Goal: Use online tool/utility: Utilize a website feature to perform a specific function

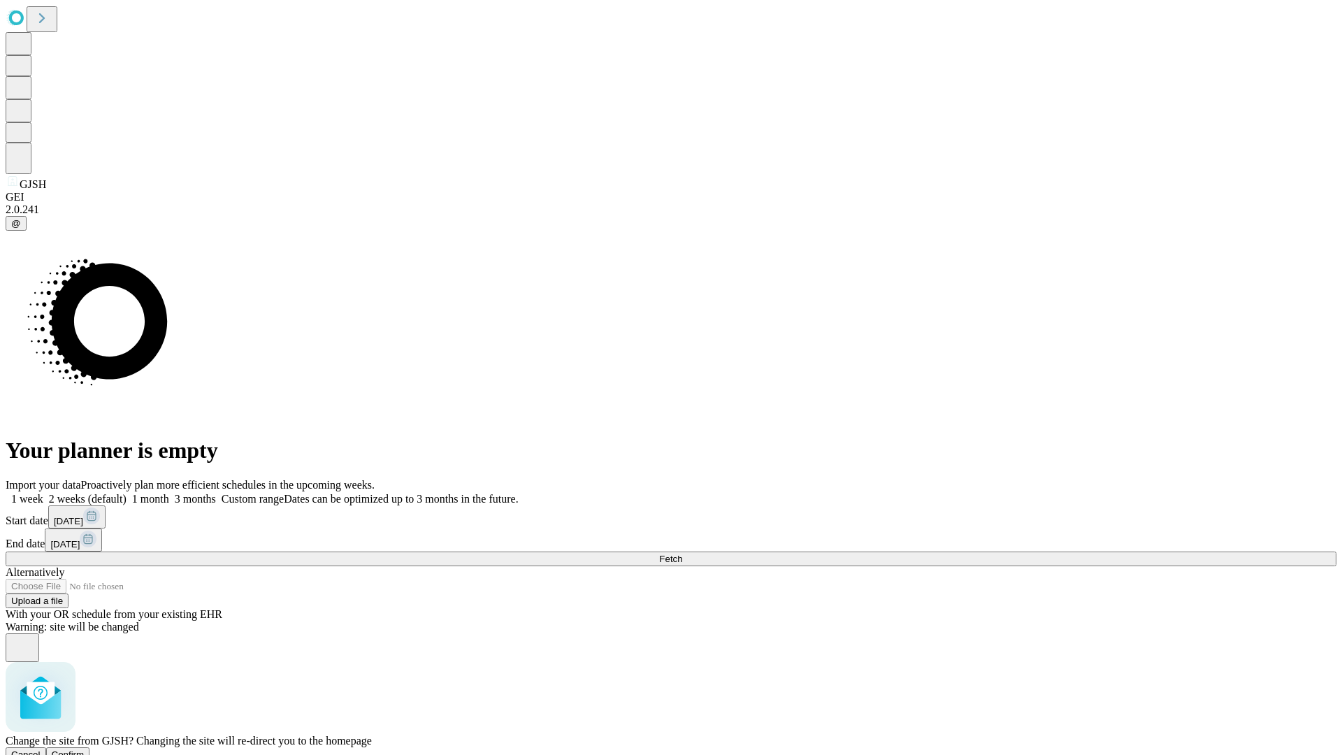
click at [85, 749] on span "Confirm" at bounding box center [68, 754] width 33 height 10
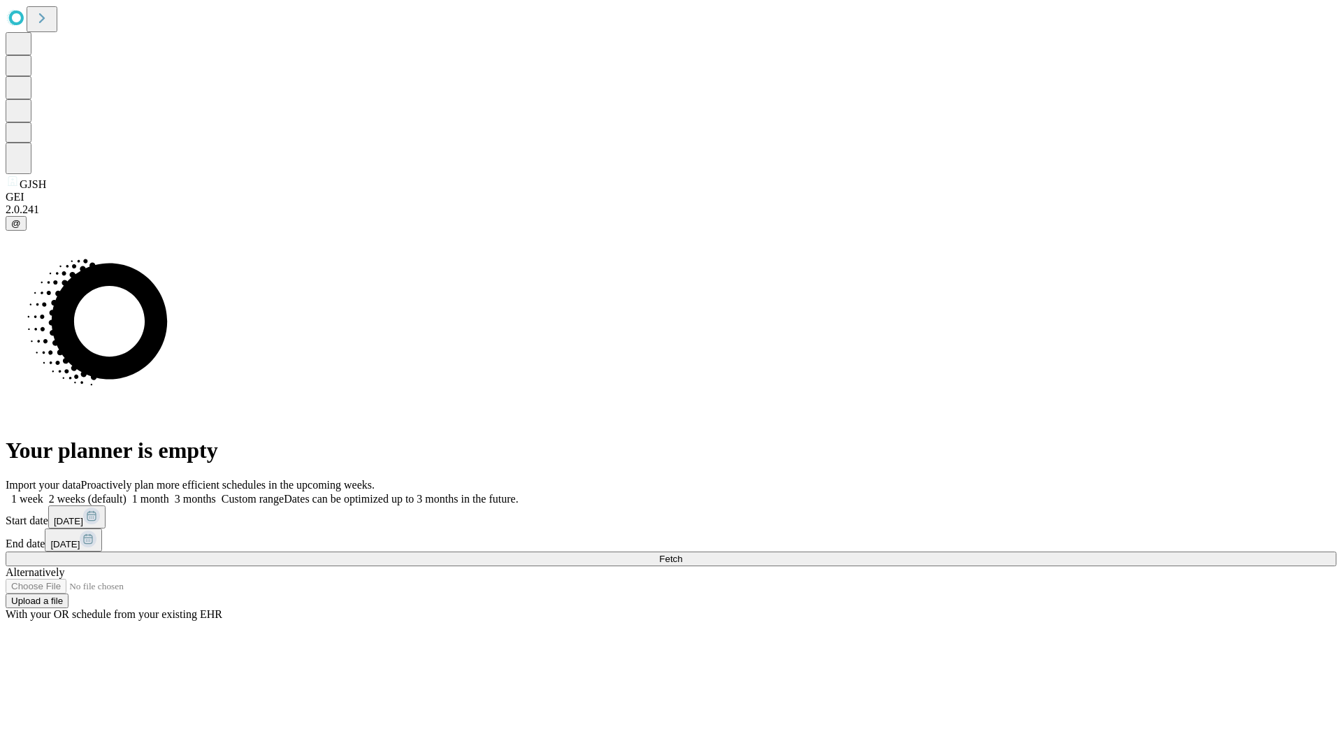
click at [169, 493] on label "1 month" at bounding box center [148, 499] width 43 height 12
click at [682, 554] on span "Fetch" at bounding box center [670, 559] width 23 height 10
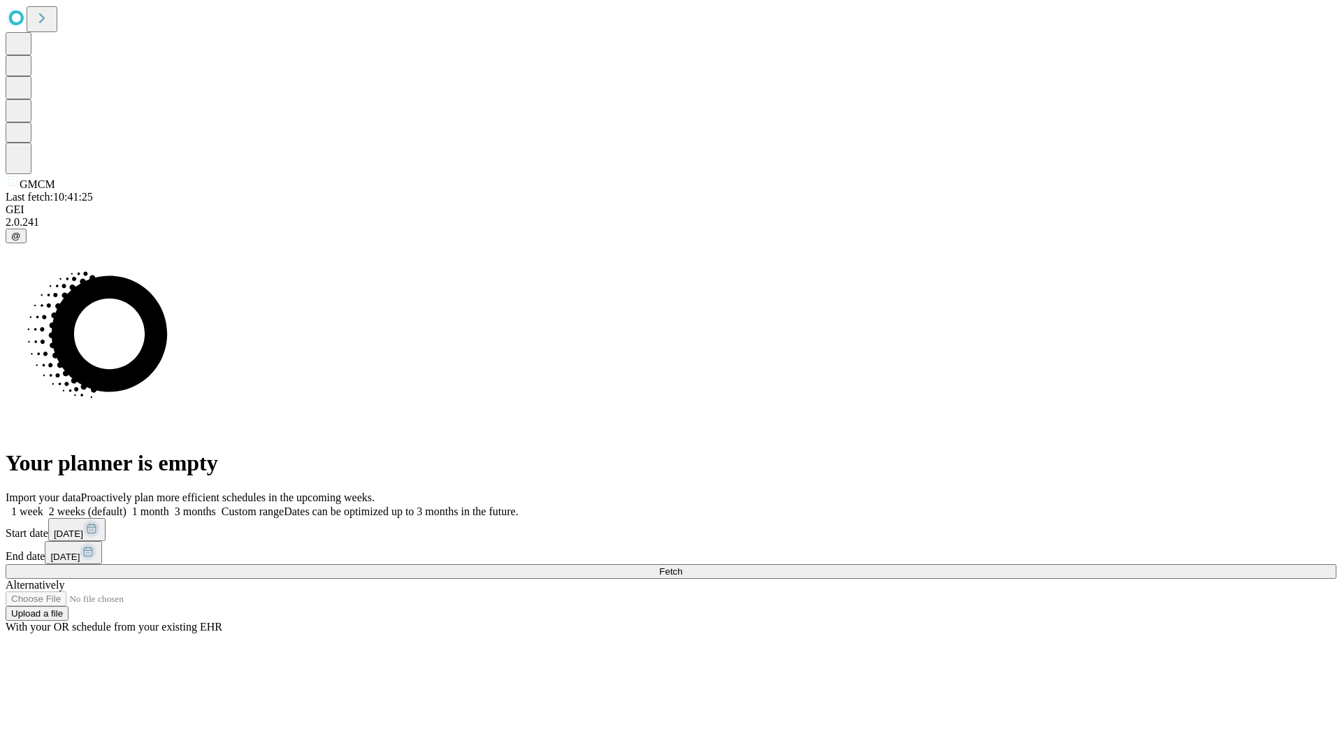
click at [169, 505] on label "1 month" at bounding box center [148, 511] width 43 height 12
click at [682, 566] on span "Fetch" at bounding box center [670, 571] width 23 height 10
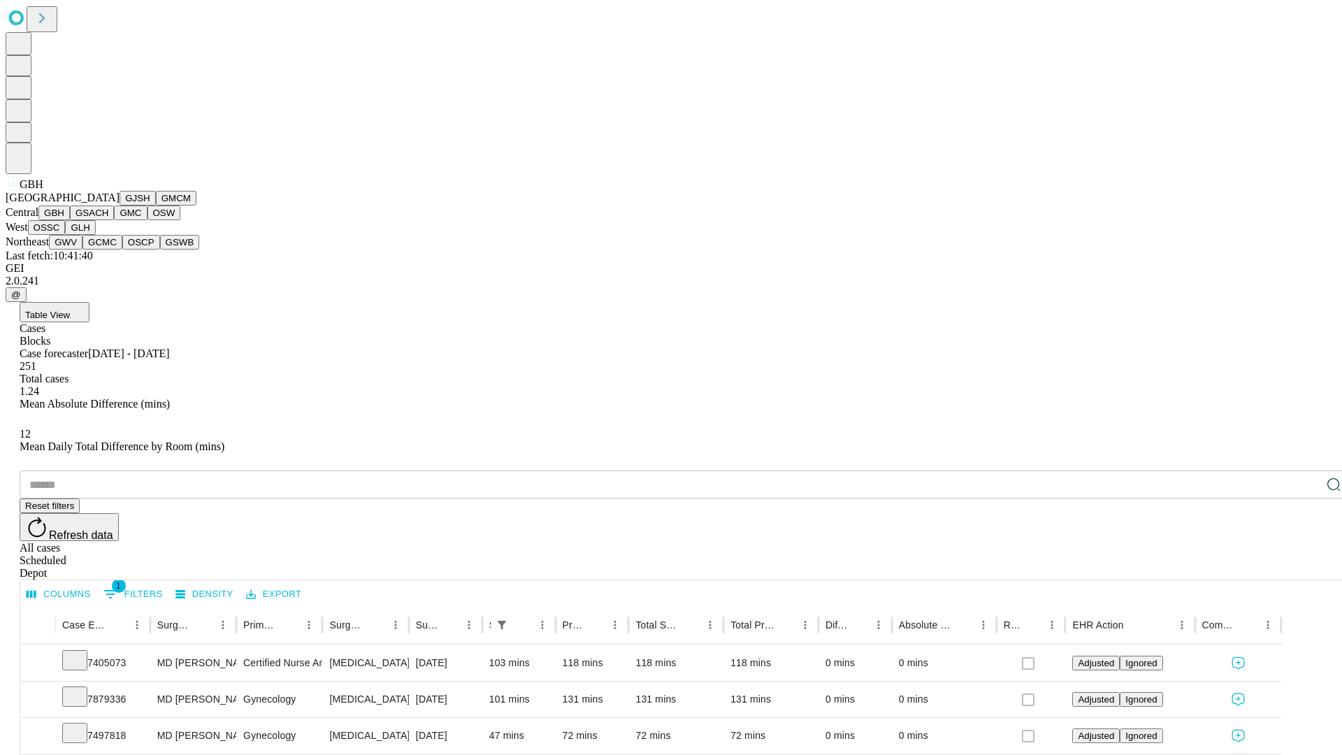
click at [108, 220] on button "GSACH" at bounding box center [92, 212] width 44 height 15
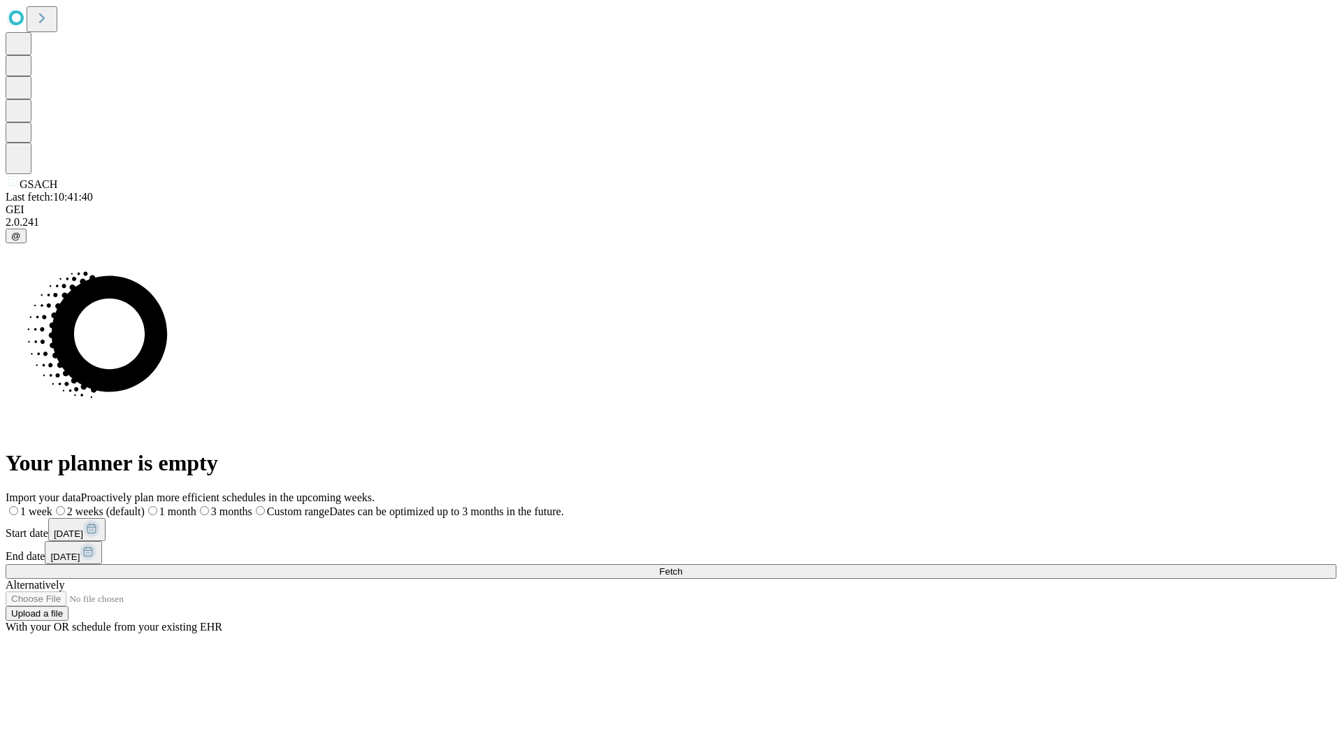
click at [196, 505] on label "1 month" at bounding box center [171, 511] width 52 height 12
click at [682, 566] on span "Fetch" at bounding box center [670, 571] width 23 height 10
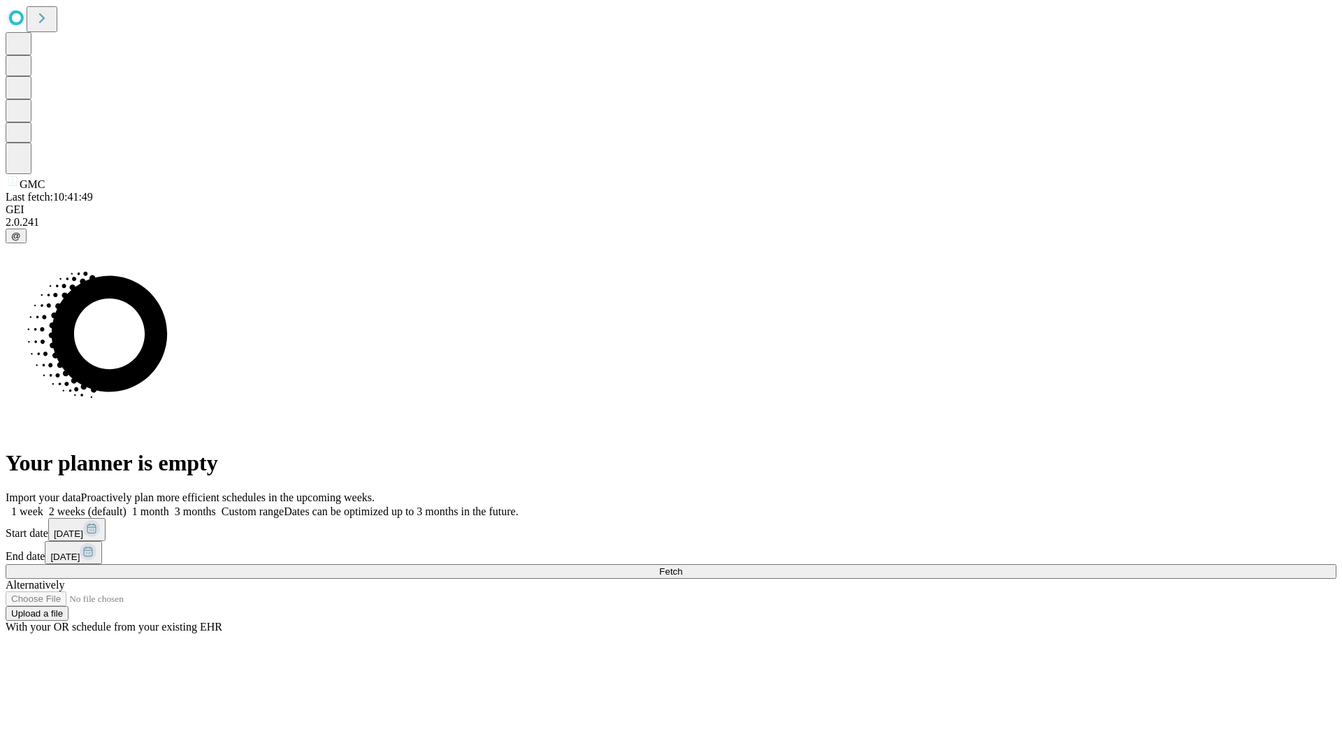
click at [682, 566] on span "Fetch" at bounding box center [670, 571] width 23 height 10
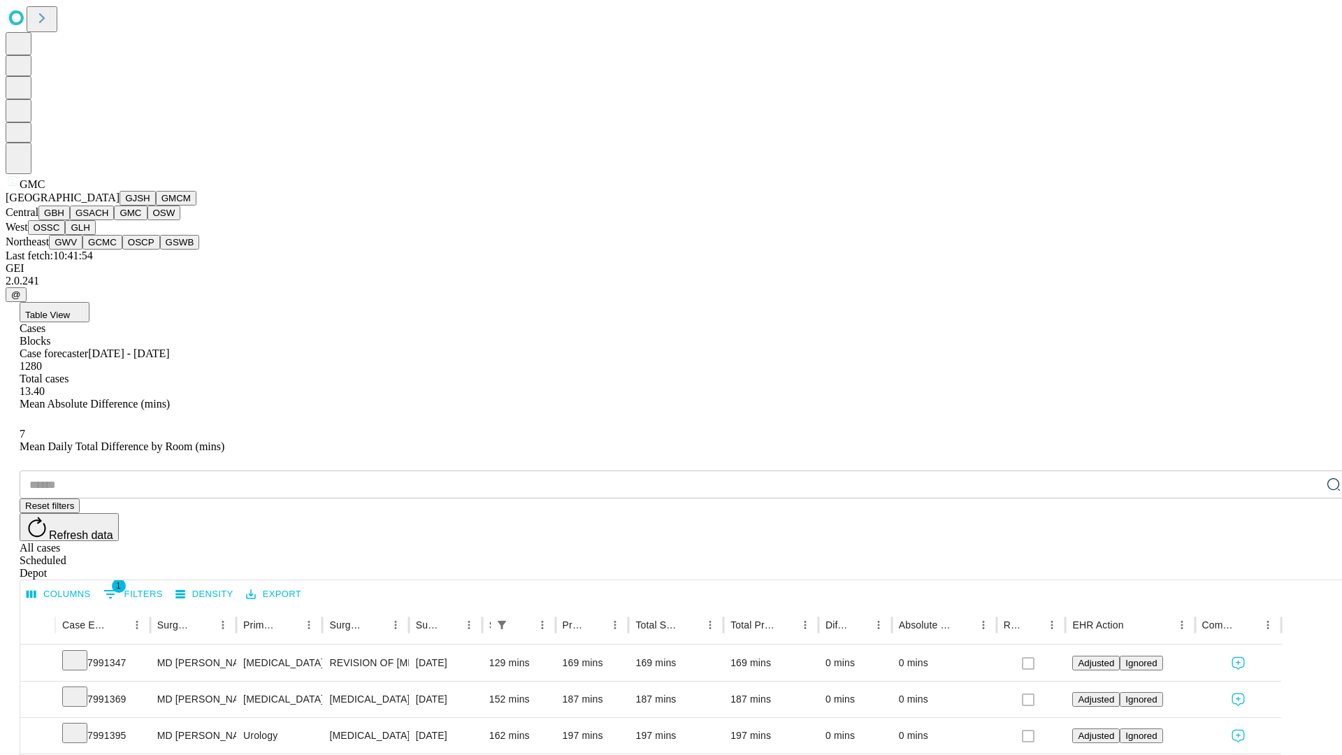
click at [147, 220] on button "OSW" at bounding box center [164, 212] width 34 height 15
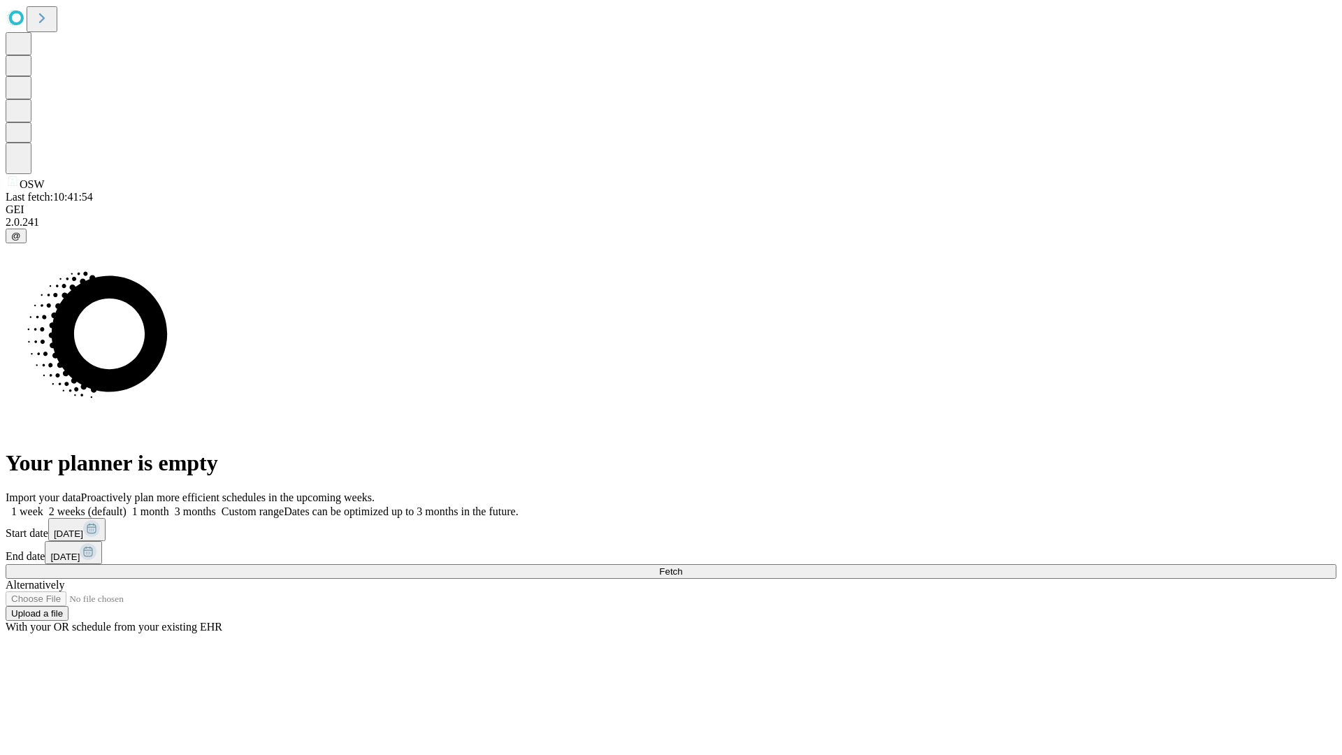
click at [169, 505] on label "1 month" at bounding box center [148, 511] width 43 height 12
click at [682, 566] on span "Fetch" at bounding box center [670, 571] width 23 height 10
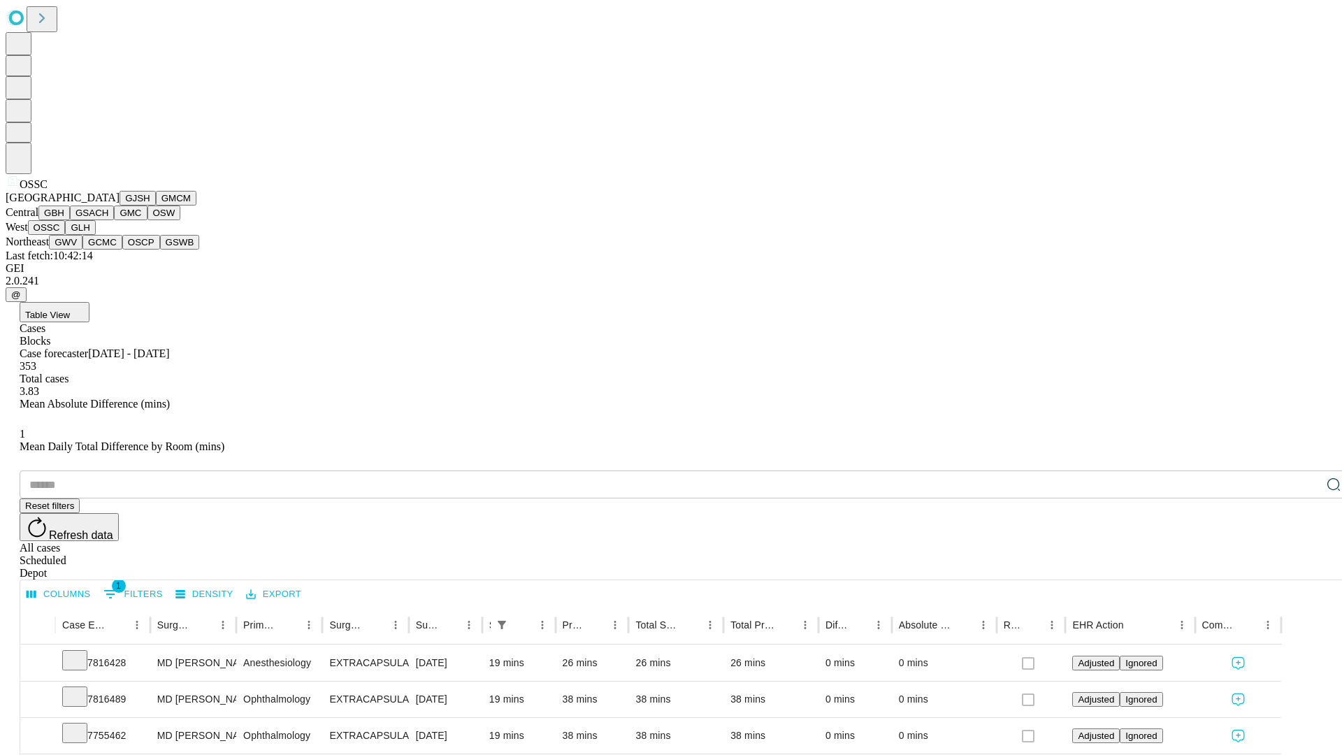
click at [95, 235] on button "GLH" at bounding box center [80, 227] width 30 height 15
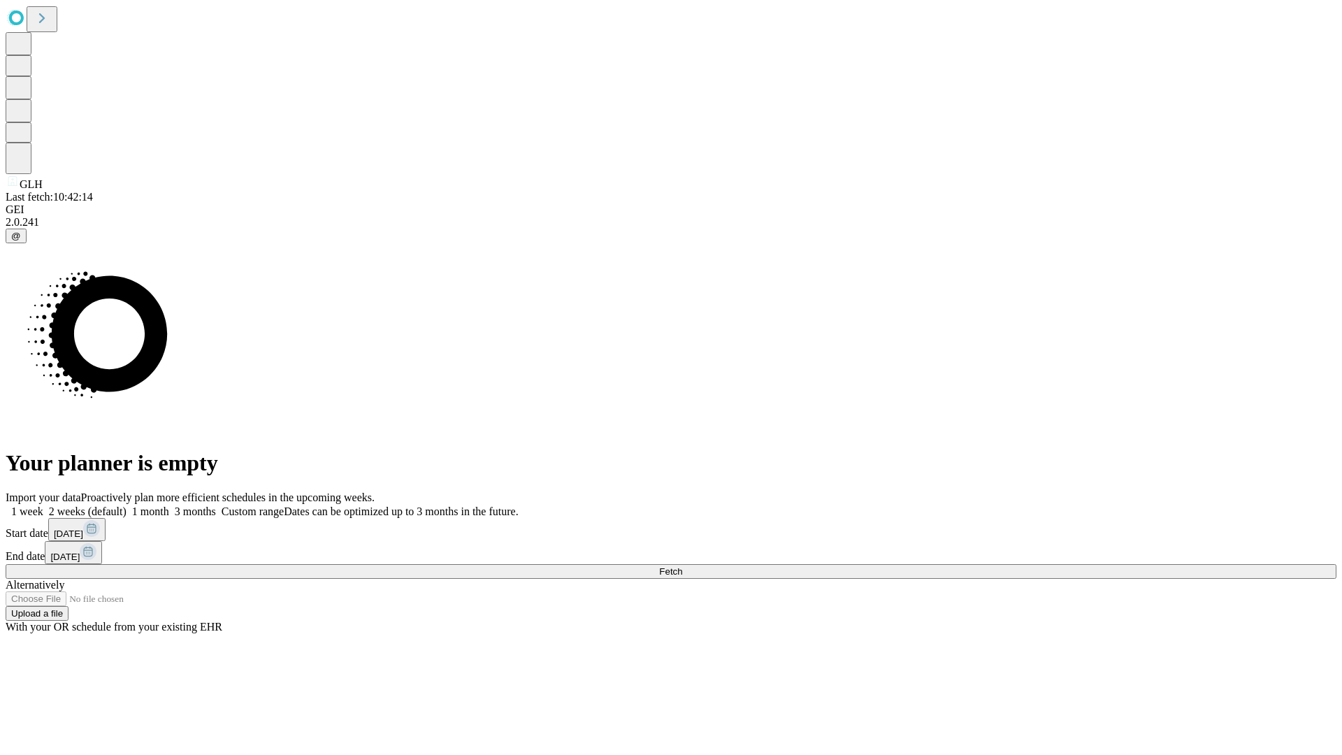
click at [169, 505] on label "1 month" at bounding box center [148, 511] width 43 height 12
click at [682, 566] on span "Fetch" at bounding box center [670, 571] width 23 height 10
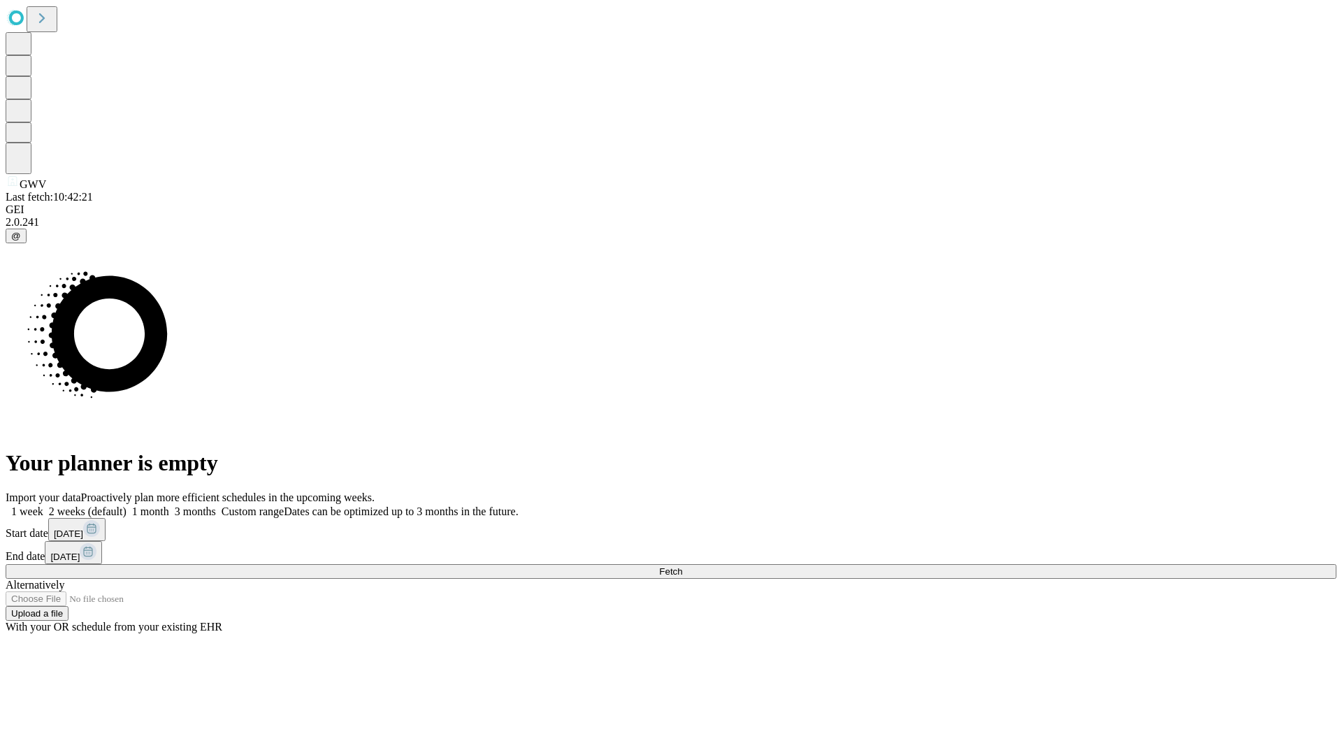
click at [169, 505] on label "1 month" at bounding box center [148, 511] width 43 height 12
click at [682, 566] on span "Fetch" at bounding box center [670, 571] width 23 height 10
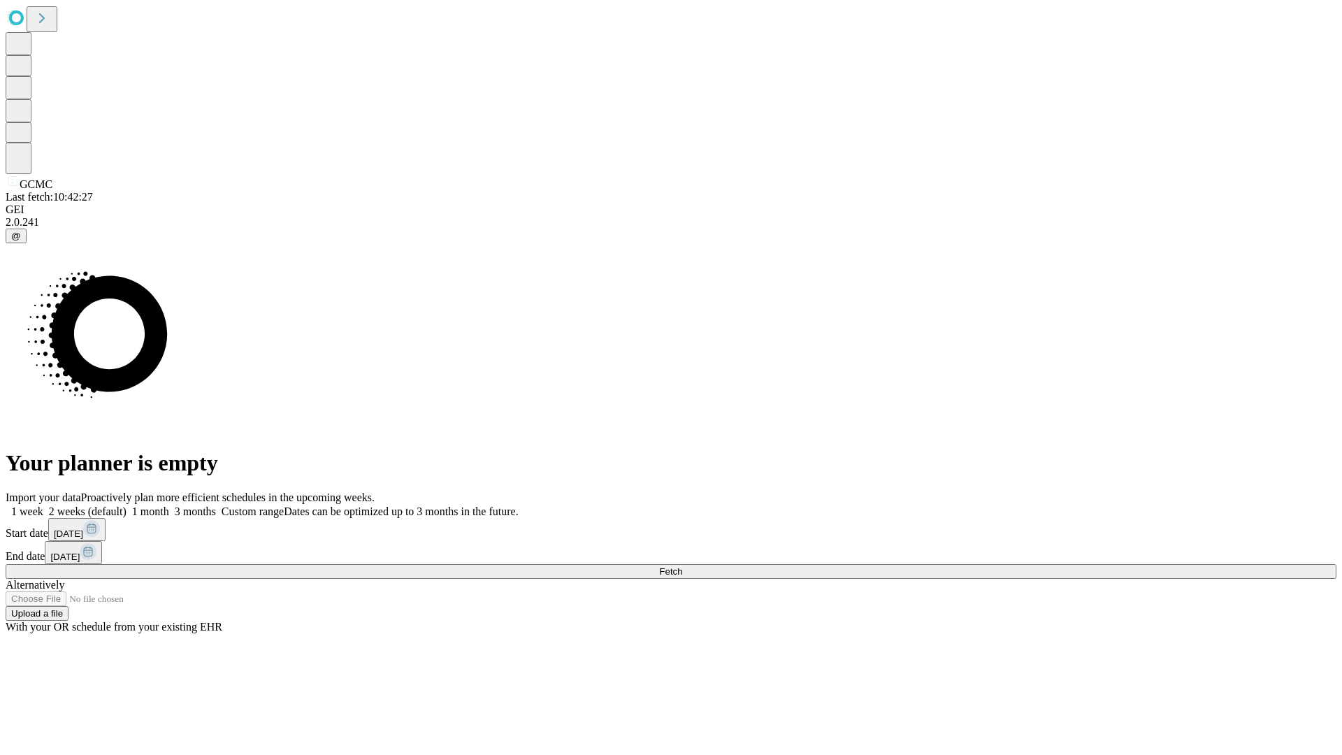
click at [169, 505] on label "1 month" at bounding box center [148, 511] width 43 height 12
click at [682, 566] on span "Fetch" at bounding box center [670, 571] width 23 height 10
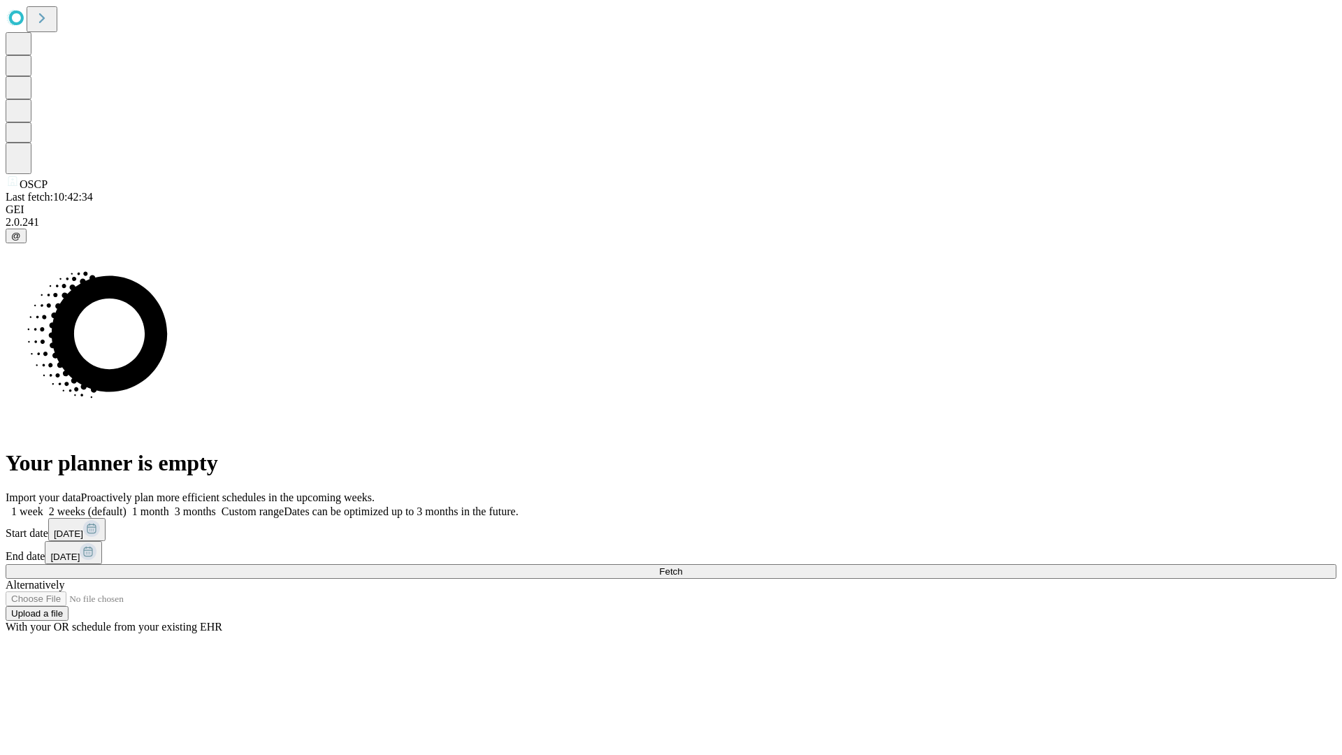
click at [169, 505] on label "1 month" at bounding box center [148, 511] width 43 height 12
click at [682, 566] on span "Fetch" at bounding box center [670, 571] width 23 height 10
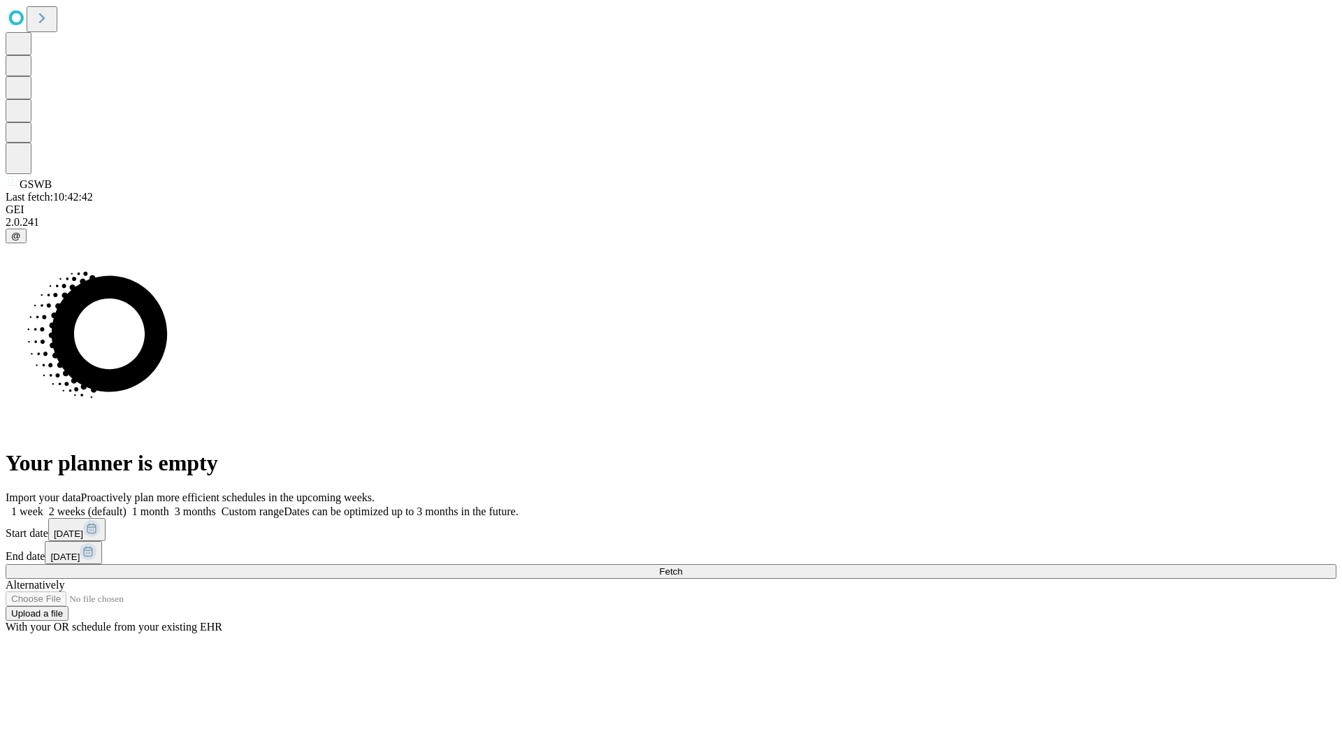
click at [169, 505] on label "1 month" at bounding box center [148, 511] width 43 height 12
click at [682, 566] on span "Fetch" at bounding box center [670, 571] width 23 height 10
